Goal: Task Accomplishment & Management: Manage account settings

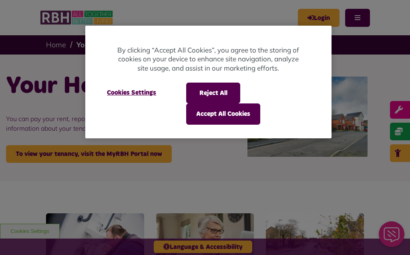
click at [247, 120] on button "Accept All Cookies" at bounding box center [223, 113] width 74 height 21
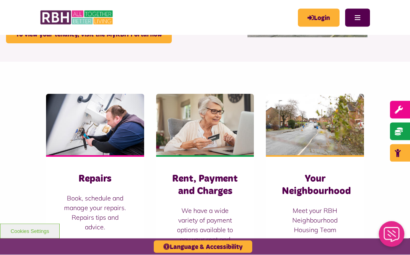
scroll to position [118, 0]
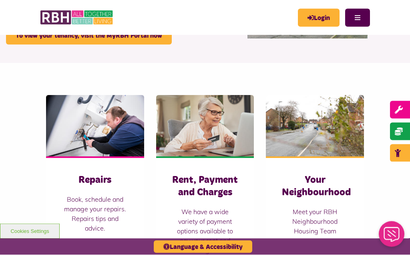
click at [319, 20] on link "Login" at bounding box center [319, 18] width 42 height 18
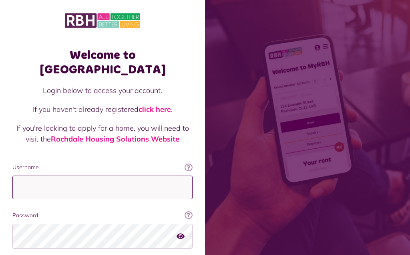
click at [55, 176] on input "Username" at bounding box center [102, 188] width 180 height 24
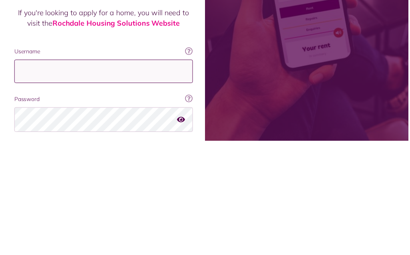
scroll to position [56, 0]
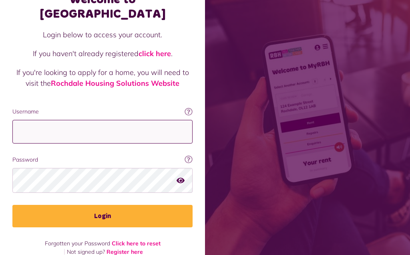
type input "**********"
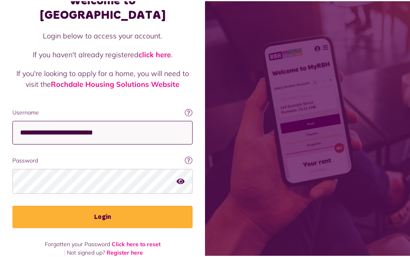
scroll to position [53, 0]
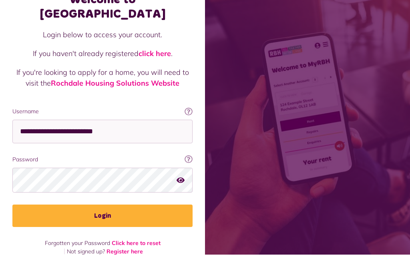
click at [195, 90] on div "**********" at bounding box center [102, 123] width 196 height 272
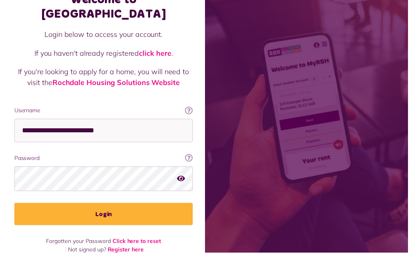
scroll to position [56, 0]
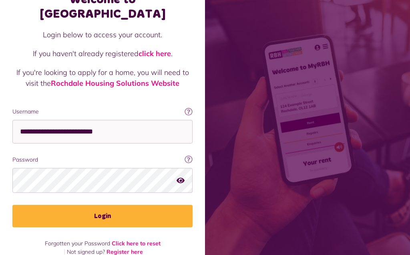
click at [128, 205] on button "Login" at bounding box center [102, 216] width 180 height 22
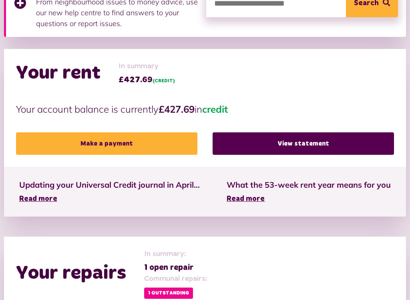
scroll to position [159, 0]
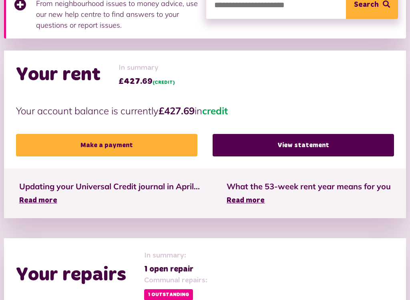
click at [290, 144] on link "View statement" at bounding box center [304, 145] width 182 height 22
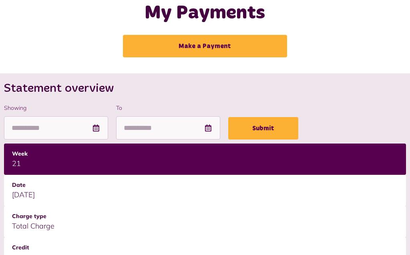
scroll to position [47, 0]
